Goal: Information Seeking & Learning: Learn about a topic

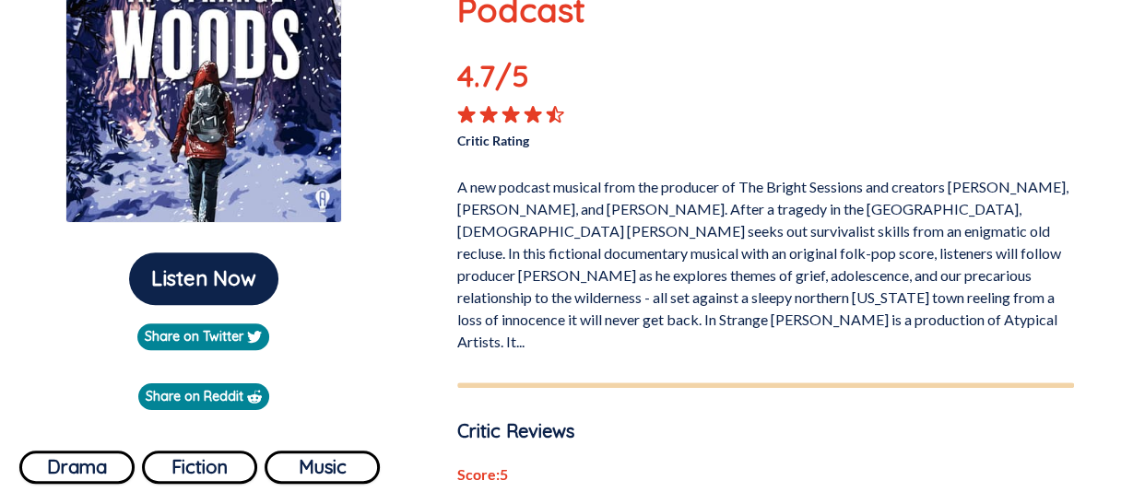
scroll to position [264, 0]
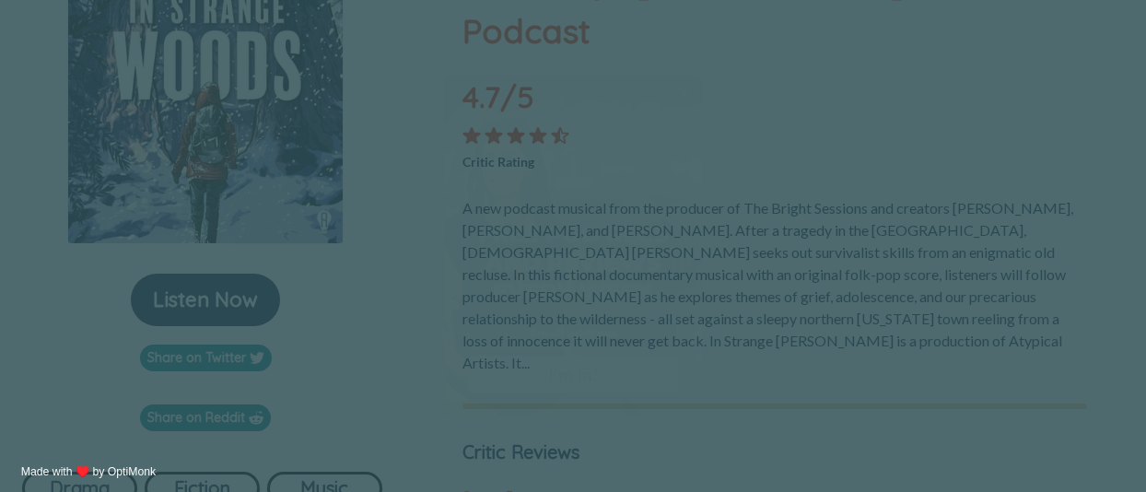
click at [579, 338] on input "email" at bounding box center [573, 332] width 210 height 30
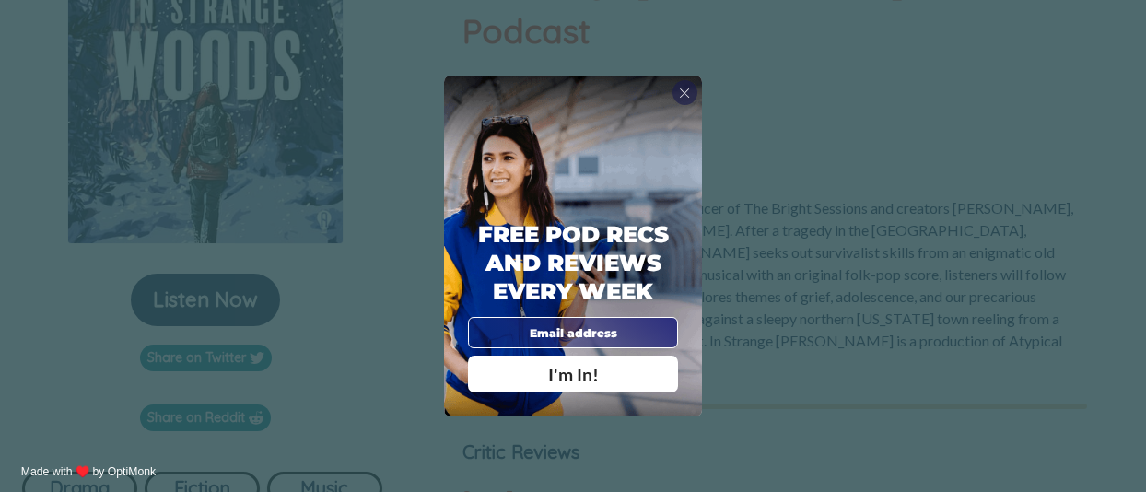
type input "alohman@sweh.net.au"
click at [592, 371] on span "I'm In!" at bounding box center [573, 374] width 51 height 21
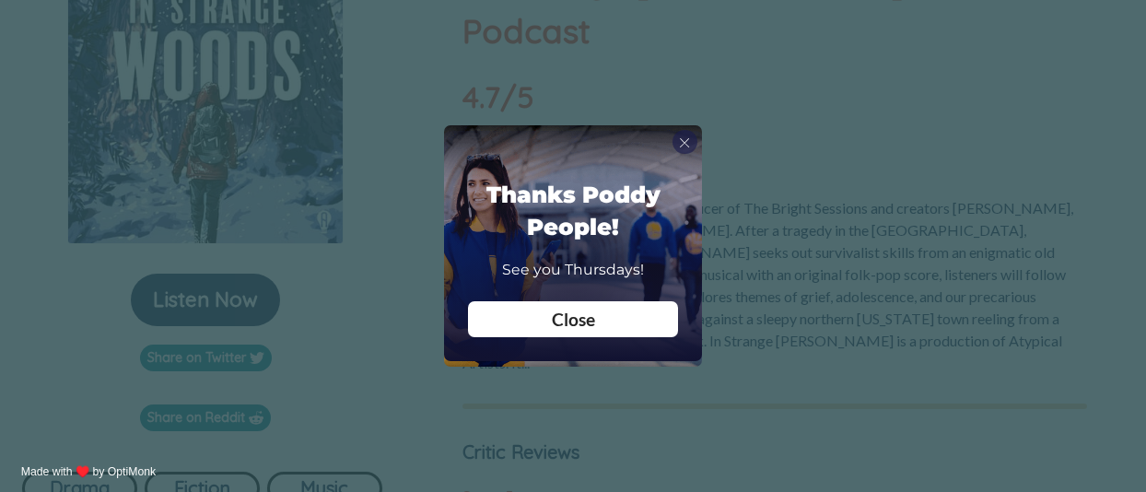
click at [579, 327] on span "Close" at bounding box center [573, 319] width 43 height 21
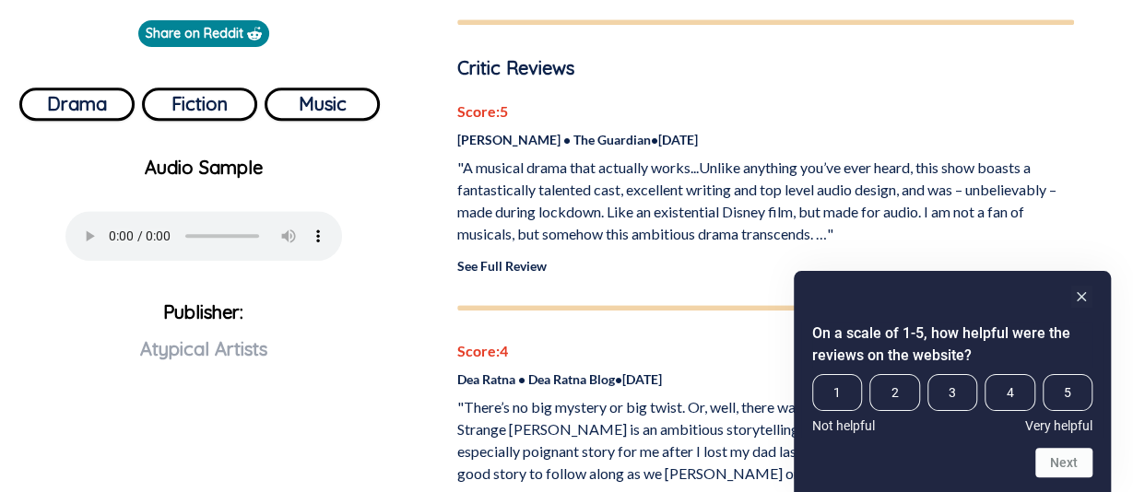
scroll to position [653, 0]
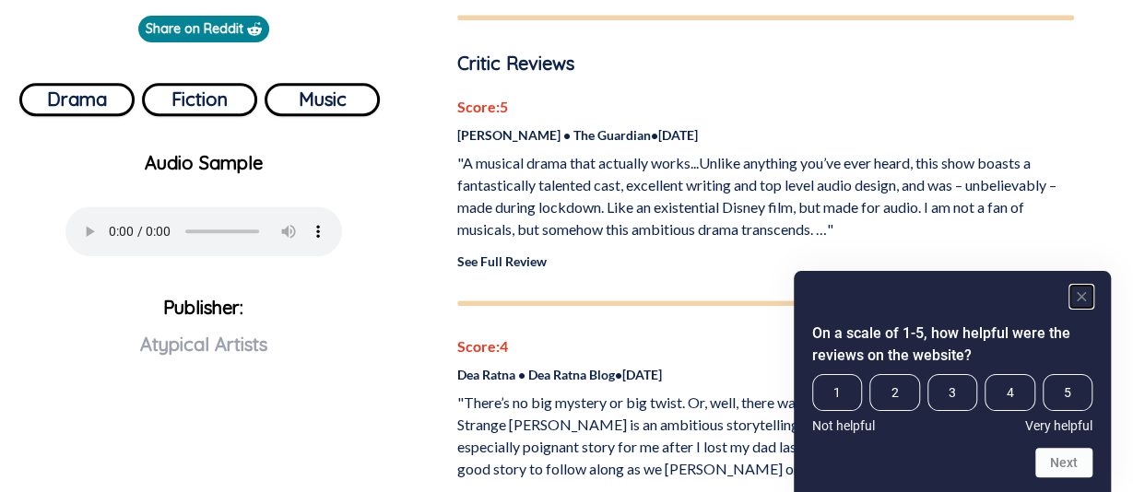
click at [1081, 287] on rect "Hide survey" at bounding box center [1081, 297] width 22 height 22
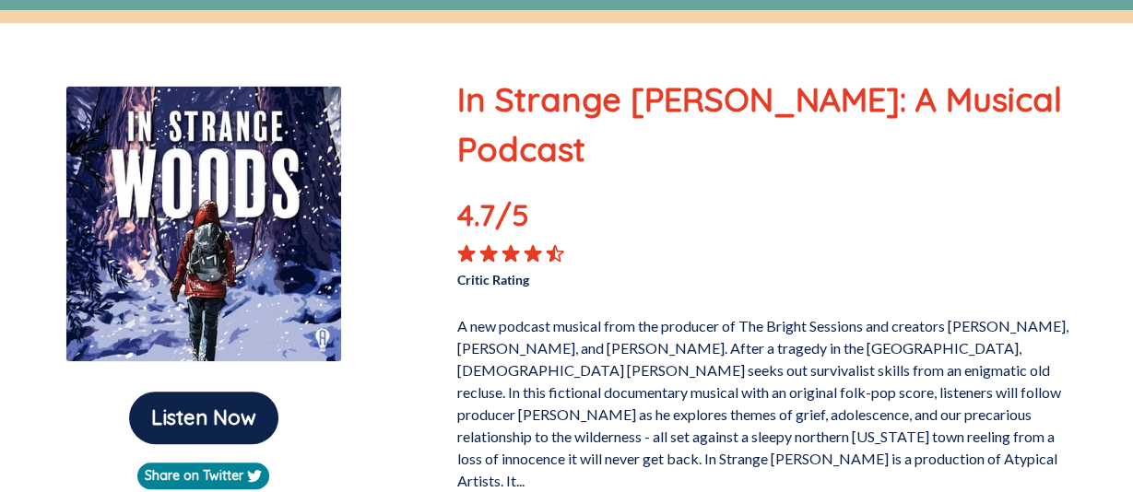
scroll to position [0, 0]
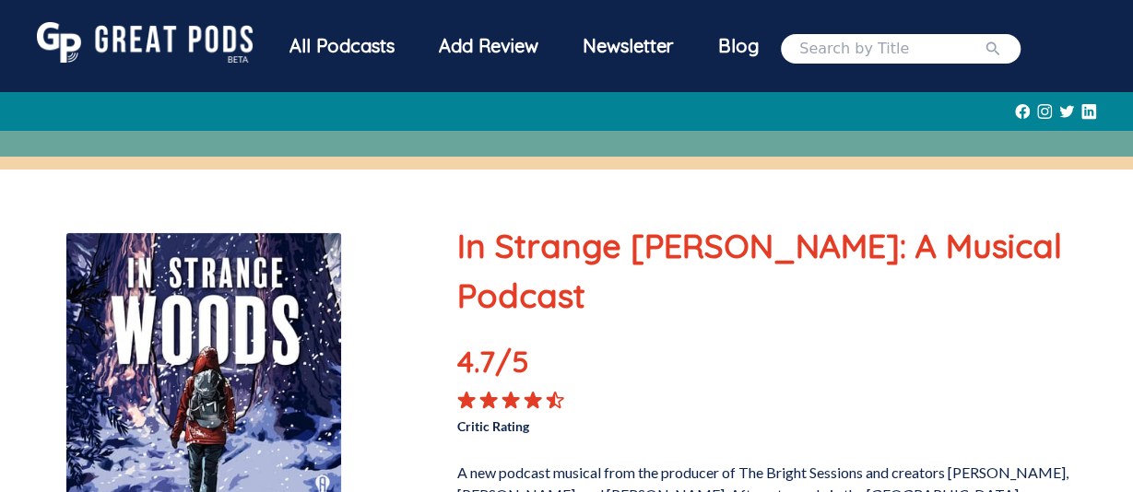
click at [337, 45] on div "All Podcasts" at bounding box center [341, 46] width 149 height 48
